Goal: Task Accomplishment & Management: Manage account settings

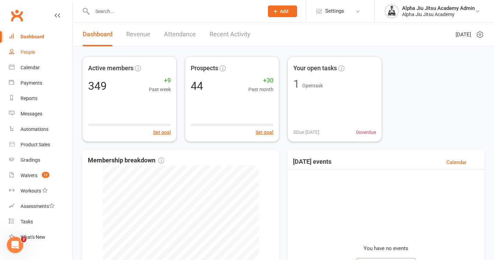
click at [48, 51] on link "People" at bounding box center [40, 52] width 63 height 15
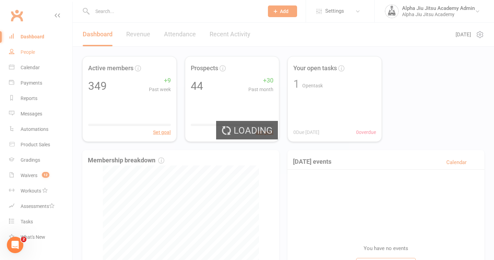
select select "100"
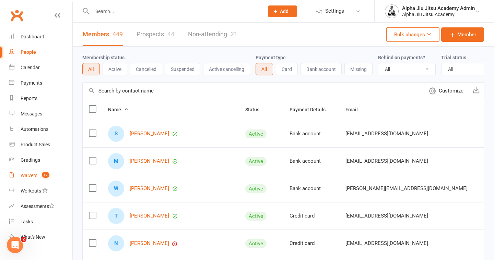
click at [25, 175] on div "Waivers" at bounding box center [29, 175] width 17 height 5
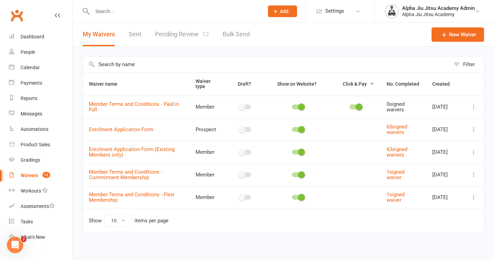
click at [171, 33] on link "Pending Review 12" at bounding box center [182, 35] width 54 height 24
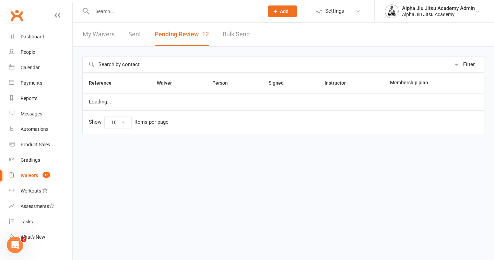
select select "50"
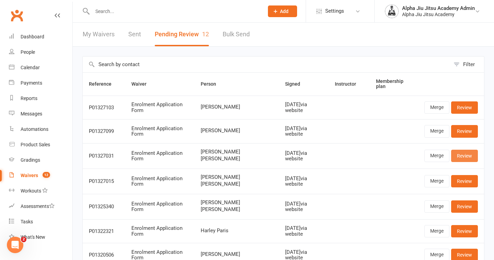
click at [467, 155] on link "Review" at bounding box center [464, 156] width 27 height 12
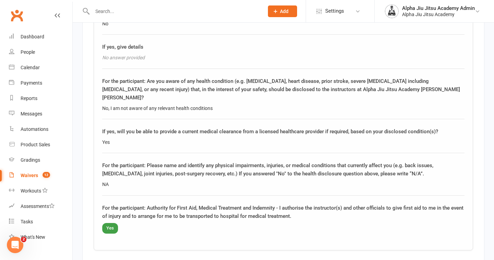
scroll to position [1443, 0]
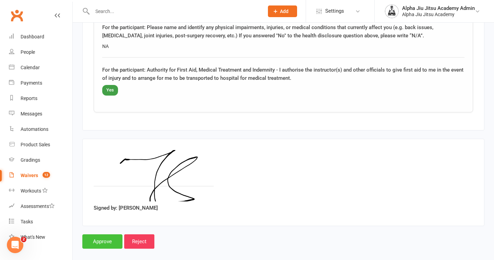
click at [94, 235] on input "Approve" at bounding box center [102, 242] width 40 height 14
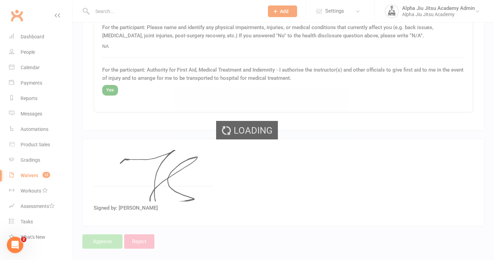
select select "50"
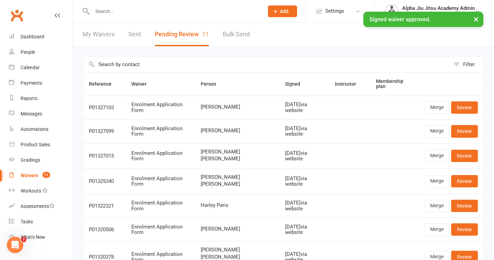
click at [104, 32] on link "My Waivers" at bounding box center [99, 35] width 32 height 24
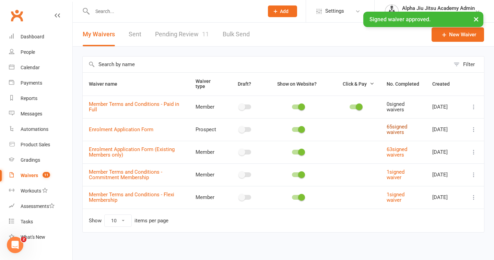
click at [398, 131] on link "65 signed waivers" at bounding box center [397, 130] width 21 height 12
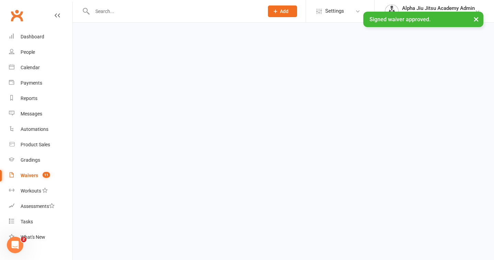
select select "100"
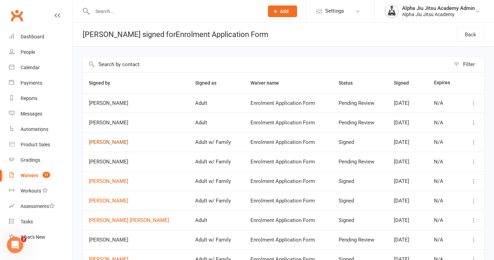
click at [108, 141] on link "[PERSON_NAME]" at bounding box center [136, 143] width 94 height 6
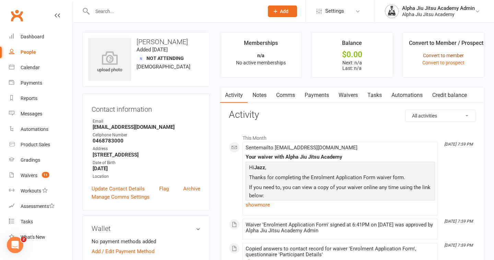
click at [449, 55] on link "Convert to member" at bounding box center [443, 55] width 41 height 5
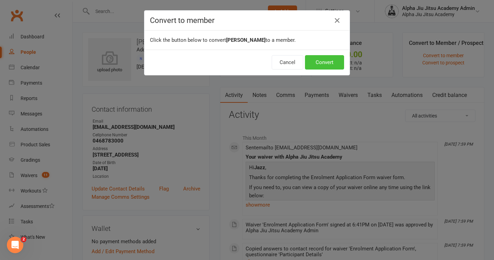
click at [321, 67] on button "Convert" at bounding box center [324, 62] width 39 height 14
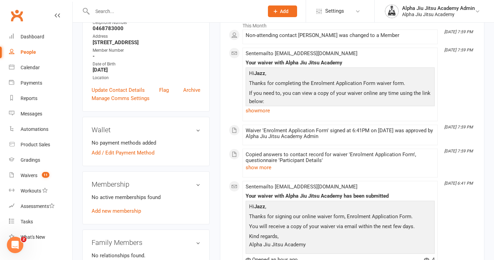
scroll to position [114, 0]
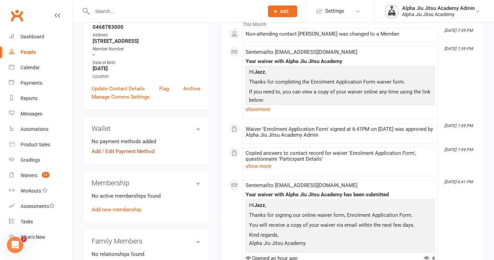
click at [138, 152] on link "Add / Edit Payment Method" at bounding box center [123, 152] width 63 height 8
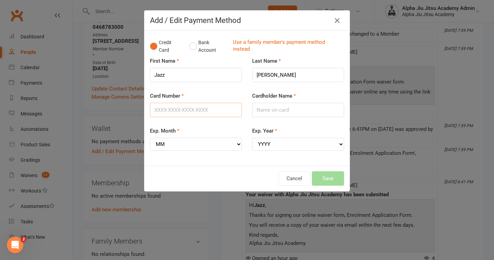
click at [191, 105] on input "Card Number" at bounding box center [196, 110] width 92 height 14
type input "[CREDIT_CARD_NUMBER]"
type input "[PERSON_NAME]"
click at [178, 145] on select "MM 01 02 03 04 05 06 07 08 09 10 11 12" at bounding box center [196, 144] width 92 height 13
select select "05"
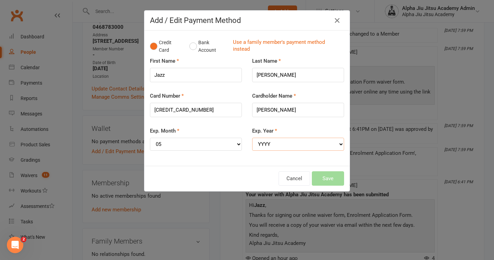
click at [290, 144] on select "YYYY 2025 2026 2027 2028 2029 2030 2031 2032 2033 2034" at bounding box center [298, 144] width 92 height 13
select select "2030"
click at [333, 181] on button "Save" at bounding box center [328, 179] width 32 height 14
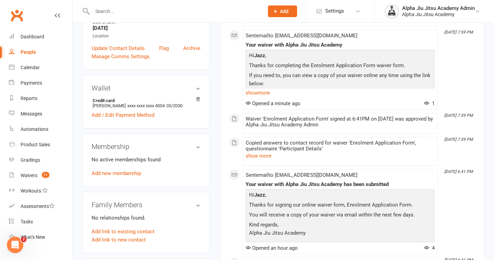
scroll to position [155, 0]
click at [124, 173] on link "Add new membership" at bounding box center [116, 173] width 49 height 6
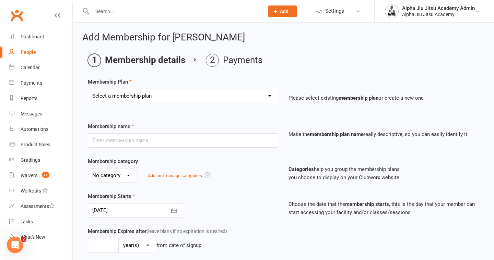
click at [129, 99] on select "Select a membership plan Create new Membership Plan 1 x per week Regular Flexi …" at bounding box center [183, 96] width 190 height 14
select select "1"
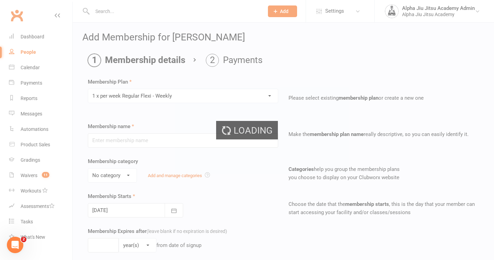
type input "1 x per week Regular Flexi - Weekly"
select select "1"
type input "0"
select select "?"
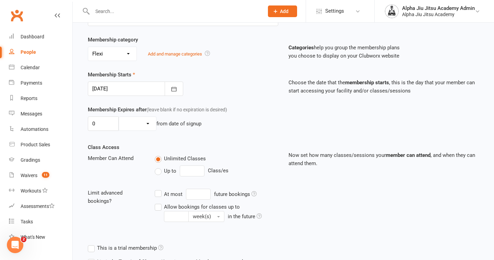
scroll to position [131, 0]
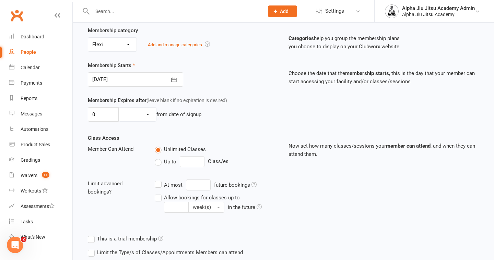
click at [161, 166] on label "Up to" at bounding box center [166, 162] width 22 height 8
click at [159, 158] on input "Up to" at bounding box center [157, 158] width 4 height 0
type input "0"
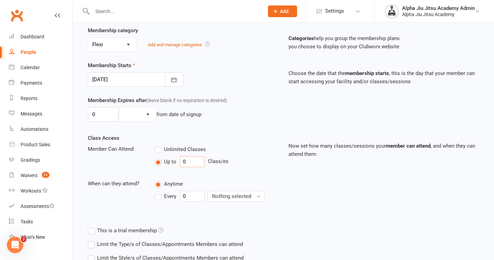
click at [197, 160] on input "0" at bounding box center [192, 161] width 25 height 11
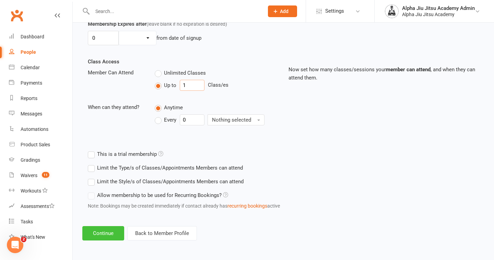
type input "1"
click at [100, 239] on button "Continue" at bounding box center [103, 233] width 42 height 14
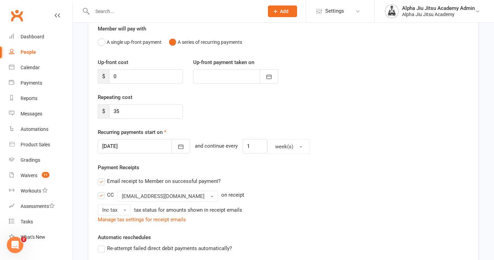
scroll to position [81, 0]
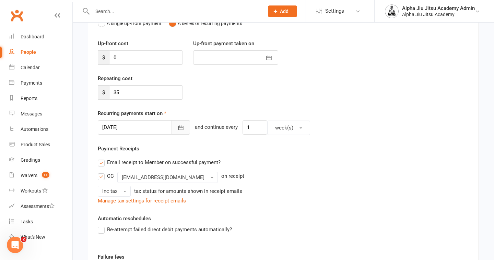
click at [178, 126] on icon "button" at bounding box center [180, 128] width 5 height 4
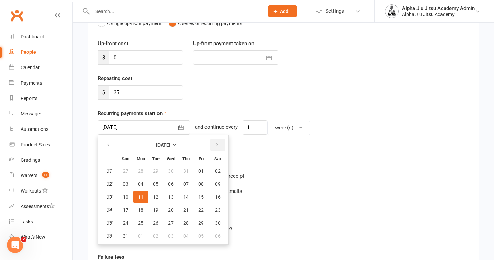
click at [218, 146] on icon "button" at bounding box center [217, 144] width 5 height 5
click at [202, 185] on span "12" at bounding box center [200, 184] width 5 height 5
type input "[DATE]"
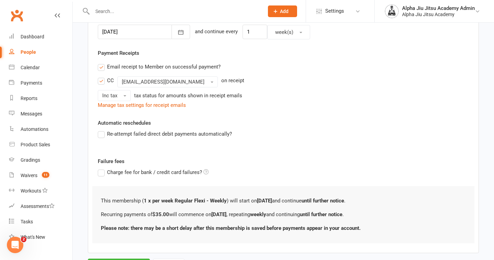
scroll to position [187, 0]
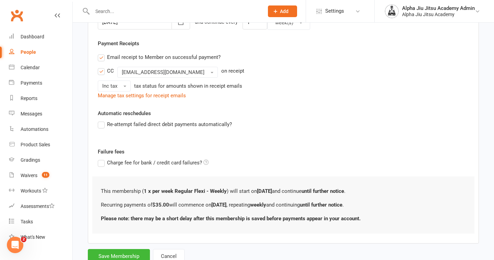
click at [102, 124] on label "Re-attempt failed direct debit payments automatically?" at bounding box center [165, 124] width 134 height 8
click at [102, 120] on input "Re-attempt failed direct debit payments automatically?" at bounding box center [100, 120] width 4 height 0
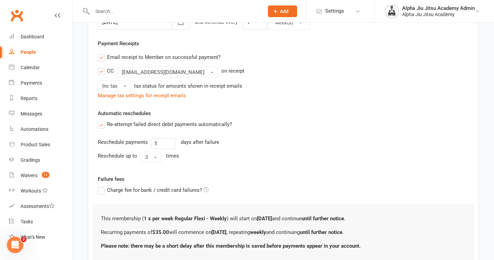
scroll to position [238, 0]
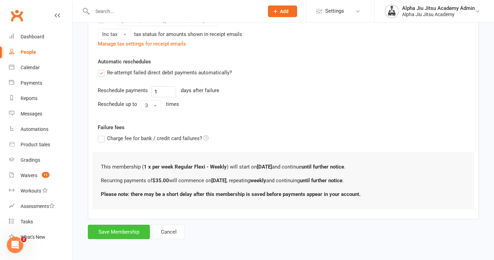
click at [115, 235] on button "Save Membership" at bounding box center [119, 232] width 62 height 14
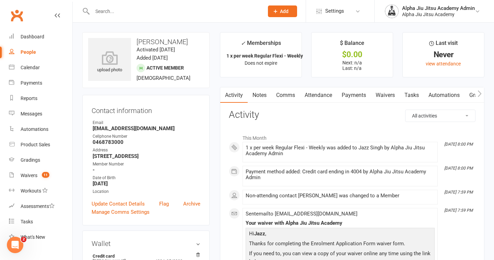
click at [22, 53] on div "People" at bounding box center [28, 51] width 15 height 5
select select "100"
